Goal: Task Accomplishment & Management: Manage account settings

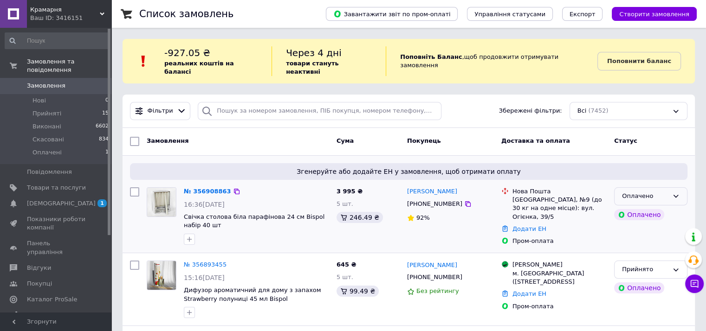
click at [635, 192] on div "Оплачено" at bounding box center [645, 197] width 46 height 10
click at [636, 208] on li "Прийнято" at bounding box center [651, 216] width 72 height 17
click at [426, 188] on link "[PERSON_NAME]" at bounding box center [432, 192] width 50 height 9
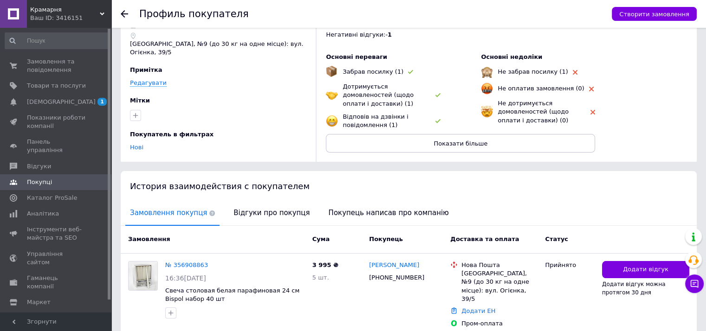
scroll to position [76, 0]
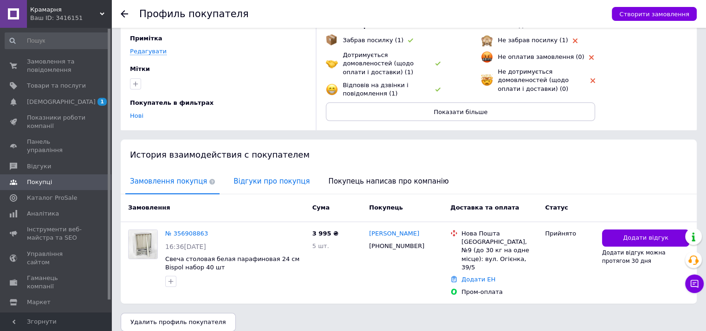
click at [256, 176] on span "Відгуки про покупця" at bounding box center [271, 182] width 85 height 24
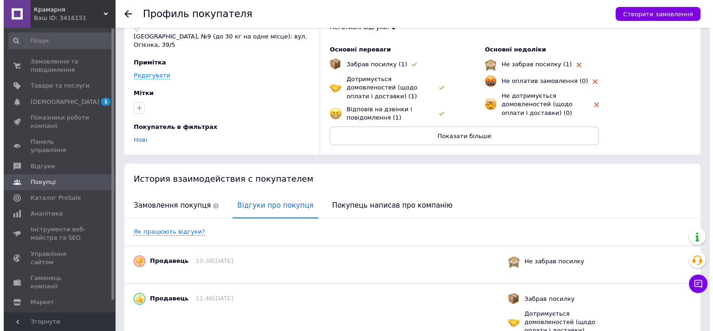
scroll to position [0, 0]
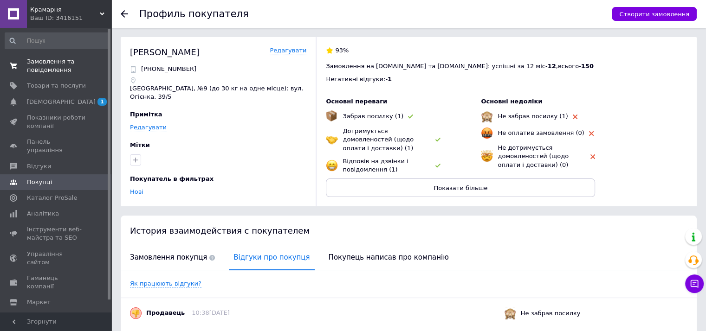
click at [59, 75] on link "Замовлення та повідомлення 0 0" at bounding box center [57, 66] width 114 height 24
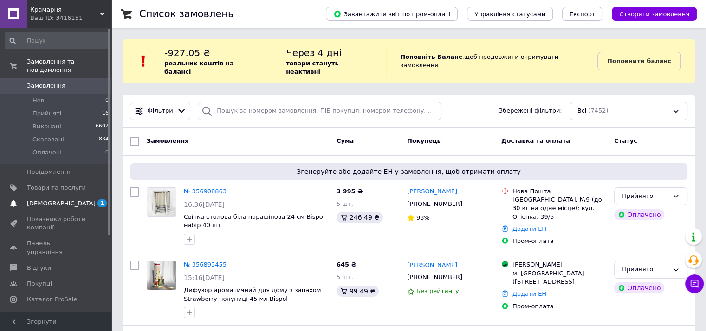
click at [56, 200] on span "[DEMOGRAPHIC_DATA]" at bounding box center [61, 204] width 69 height 8
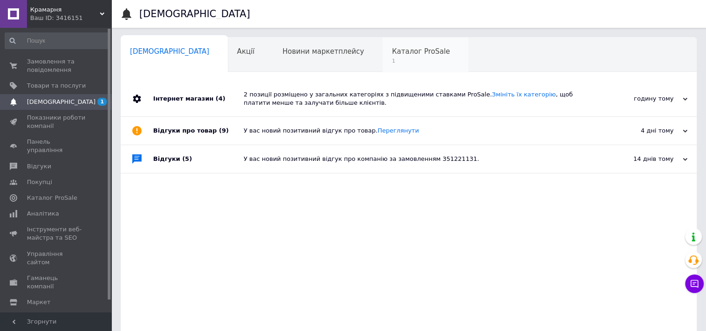
click at [383, 66] on div "Каталог ProSale 1" at bounding box center [426, 55] width 86 height 35
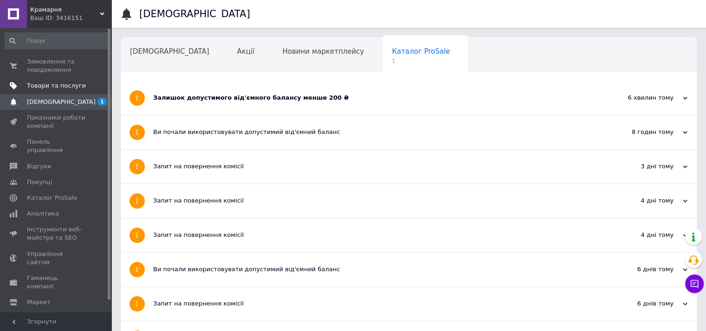
click at [52, 78] on link "Товари та послуги" at bounding box center [57, 86] width 114 height 16
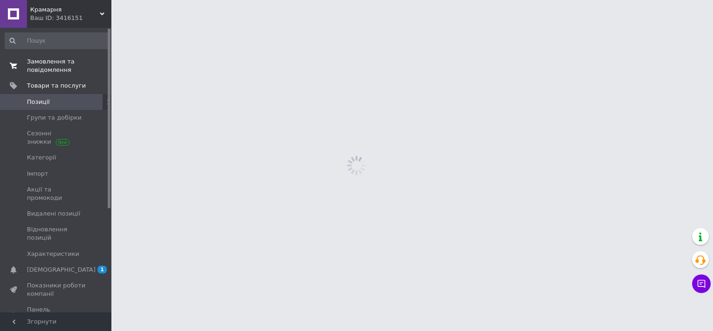
click at [49, 70] on span "Замовлення та повідомлення" at bounding box center [56, 66] width 59 height 17
